Goal: Navigation & Orientation: Find specific page/section

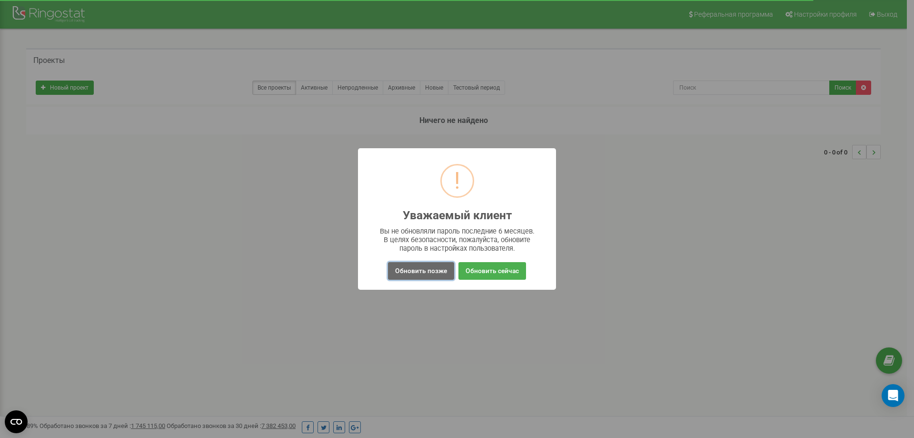
click at [433, 270] on button "Обновить позже" at bounding box center [421, 271] width 66 height 18
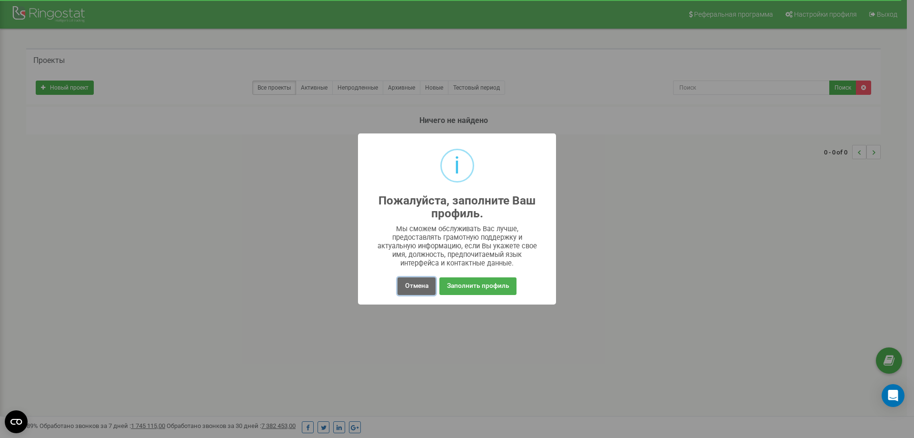
click at [417, 285] on button "Отмена" at bounding box center [417, 286] width 38 height 18
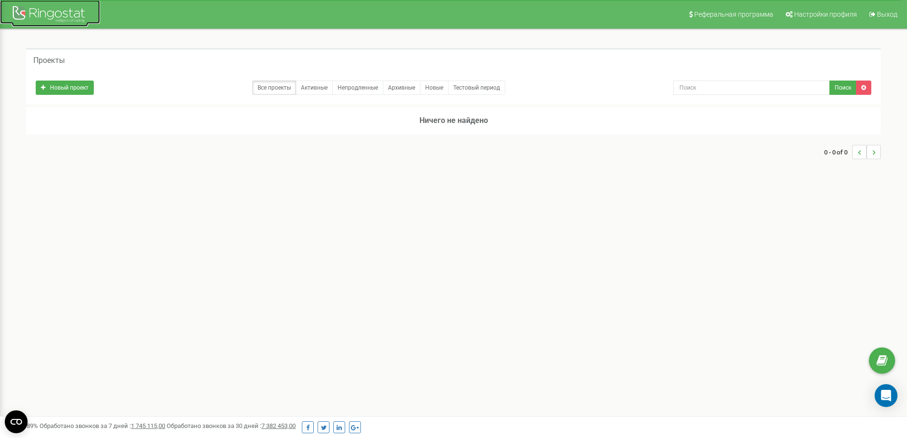
click at [57, 13] on div at bounding box center [50, 15] width 76 height 23
